Goal: Transaction & Acquisition: Subscribe to service/newsletter

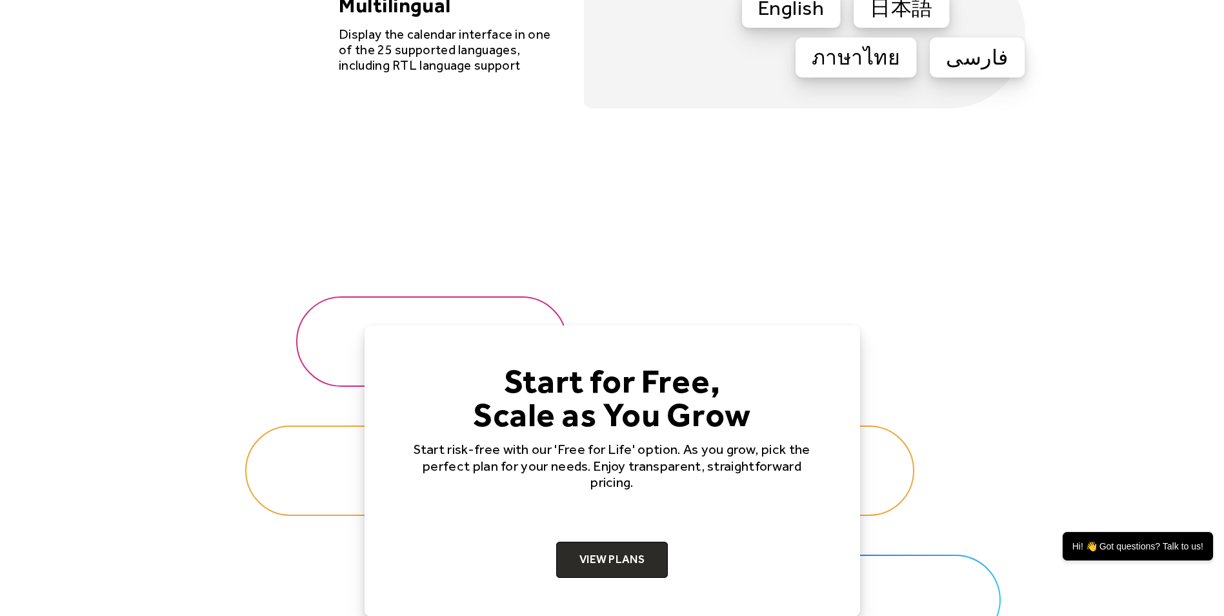
scroll to position [3873, 0]
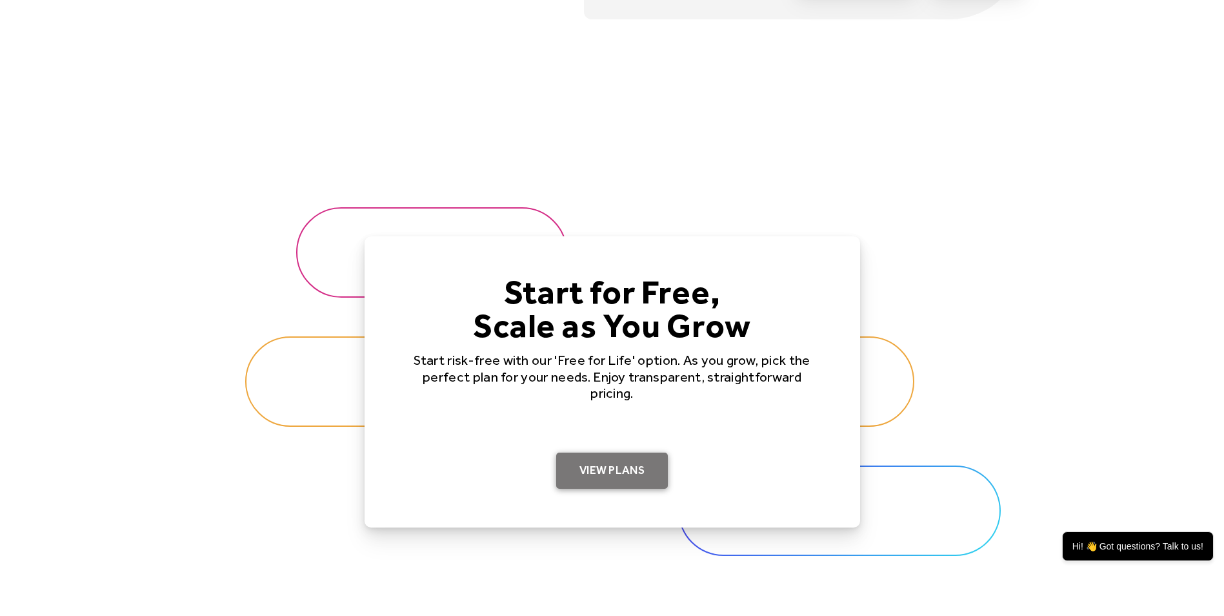
click at [611, 475] on link "View Plans" at bounding box center [612, 470] width 112 height 36
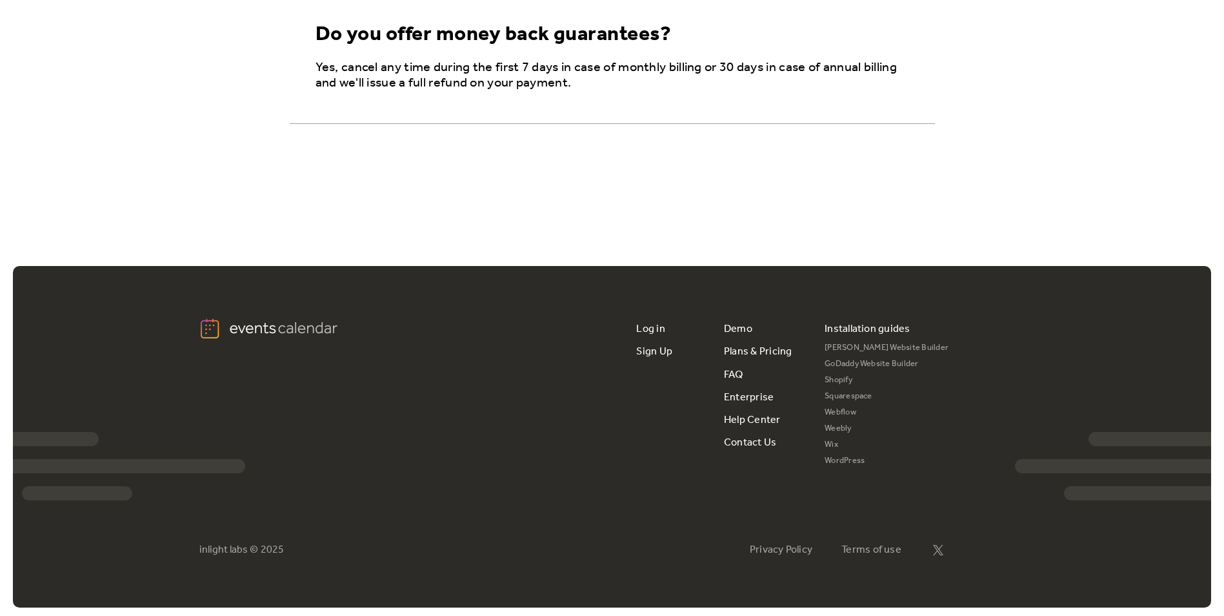
scroll to position [2364, 0]
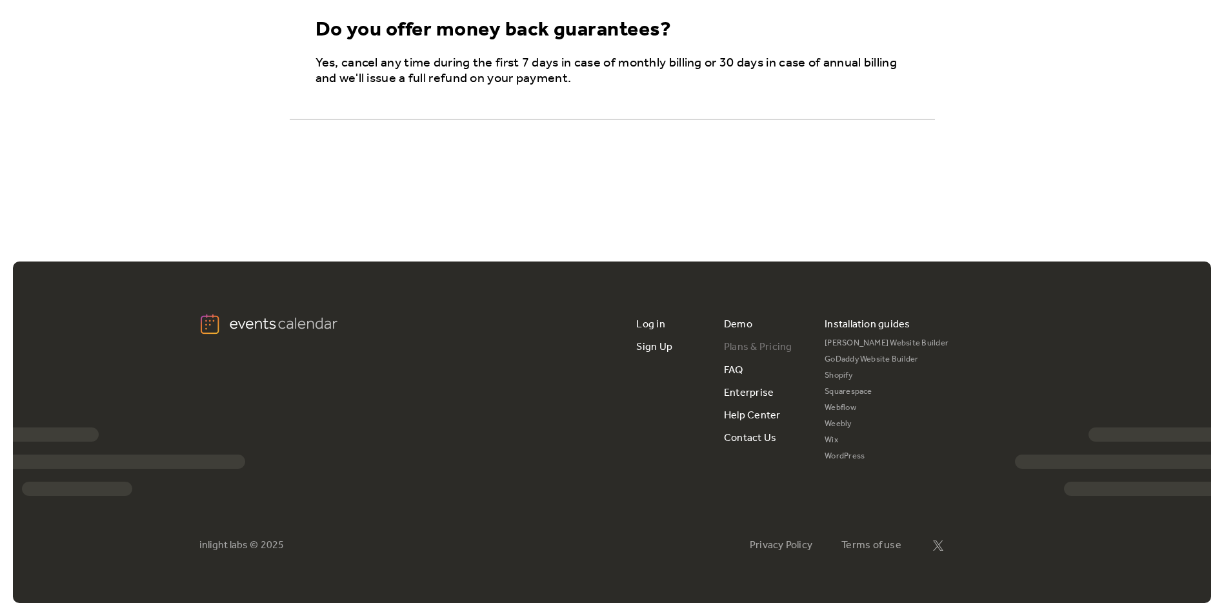
click at [774, 346] on link "Plans & Pricing" at bounding box center [758, 347] width 68 height 23
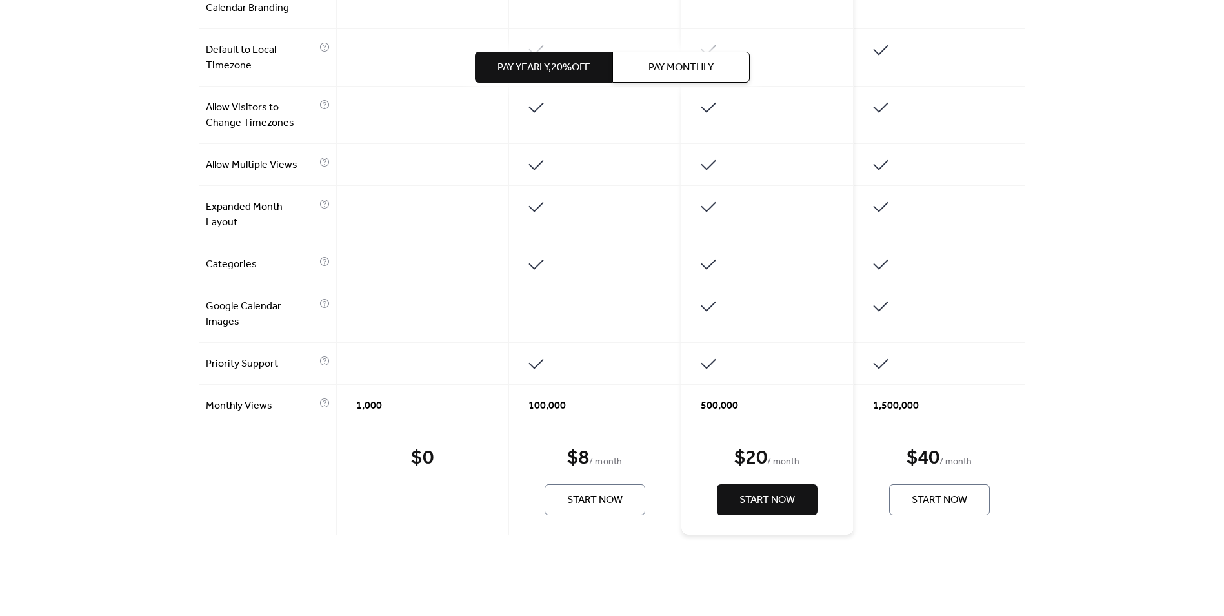
scroll to position [839, 0]
